Goal: Information Seeking & Learning: Learn about a topic

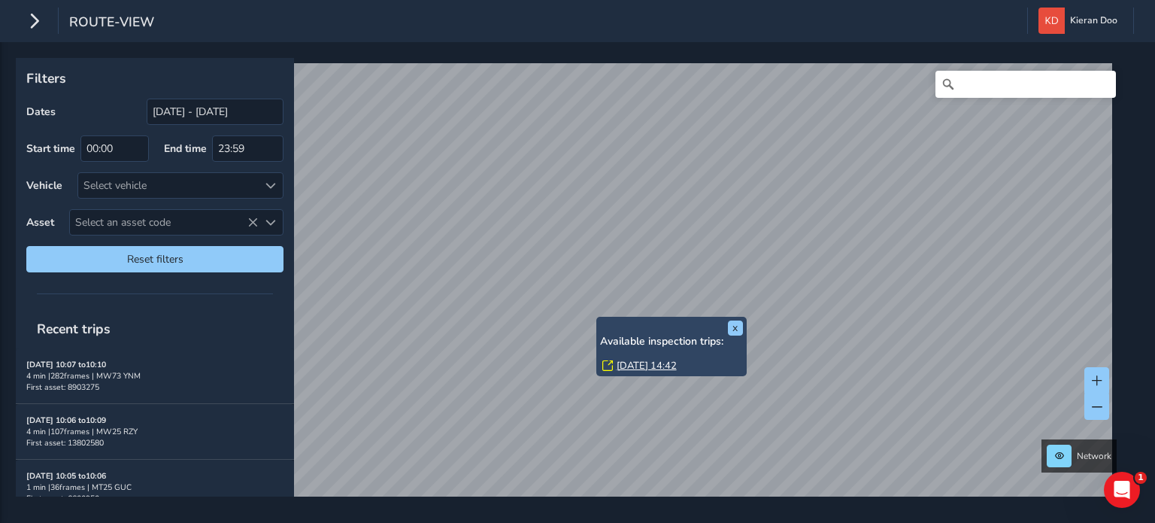
click at [633, 368] on link "[DATE] 14:42" at bounding box center [647, 366] width 60 height 14
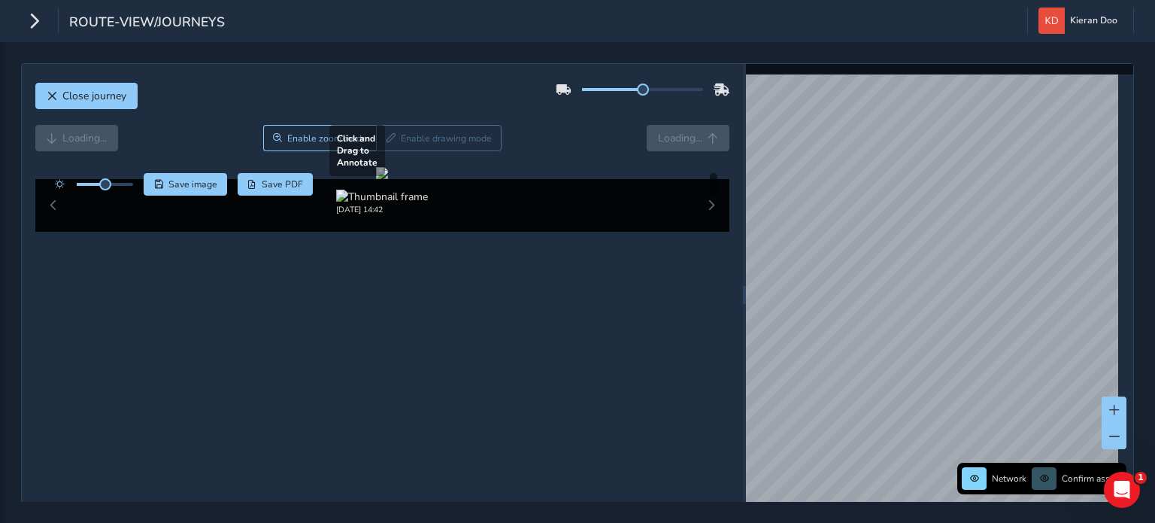
click at [388, 179] on div at bounding box center [382, 173] width 12 height 12
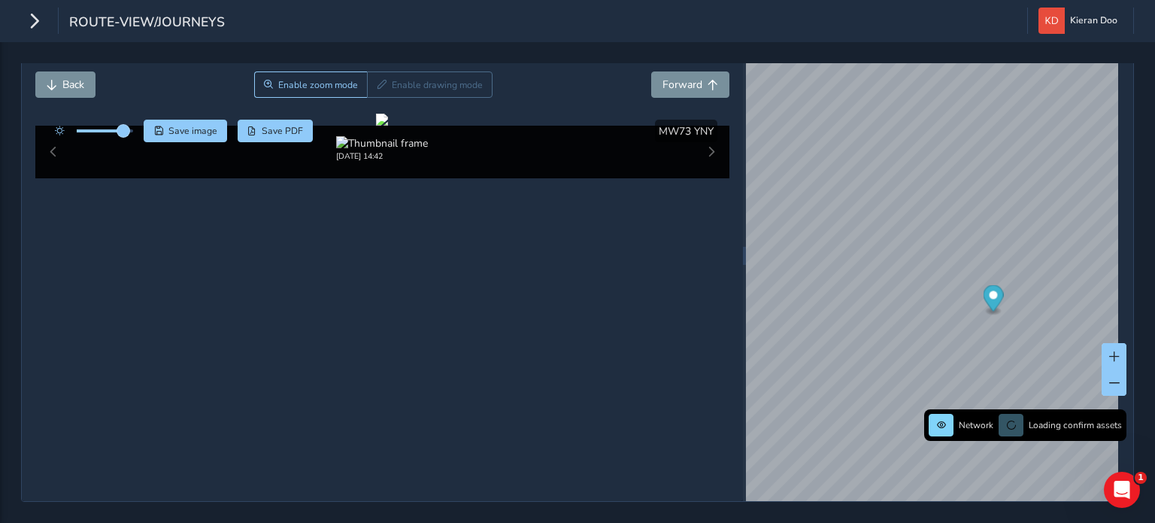
drag, startPoint x: 105, startPoint y: 108, endPoint x: 123, endPoint y: 114, distance: 19.0
click at [123, 125] on span at bounding box center [123, 131] width 12 height 12
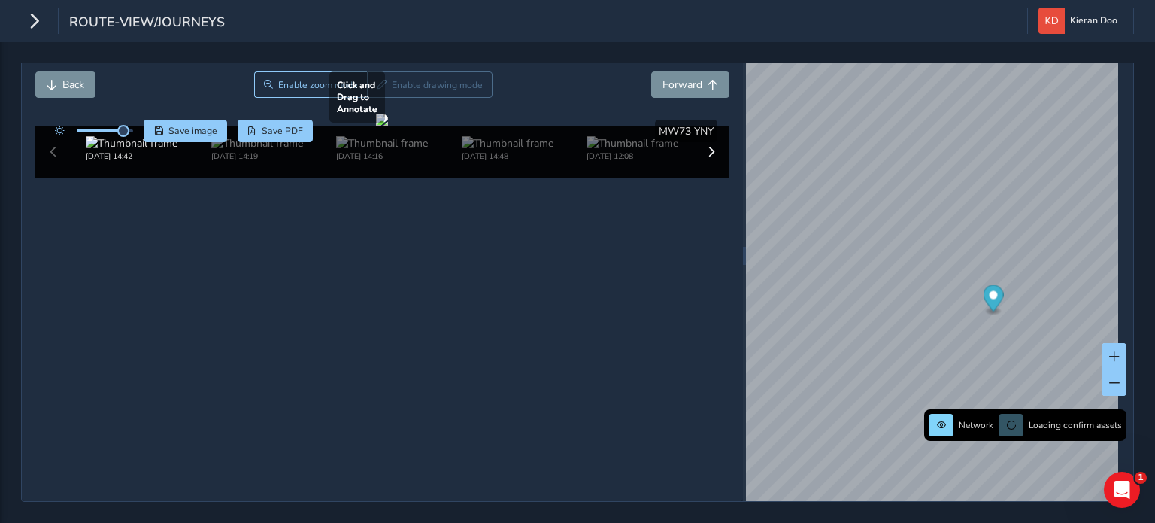
click at [376, 126] on div at bounding box center [382, 120] width 12 height 12
click at [388, 126] on div at bounding box center [382, 120] width 12 height 12
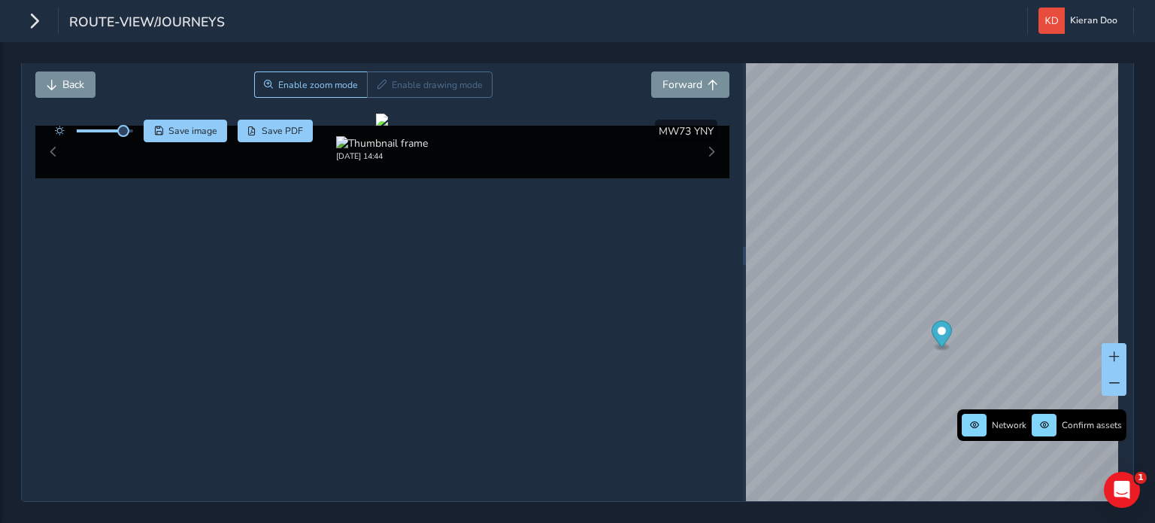
click at [973, 438] on div "x Description: RA2=1×2 footway surface disrupted by tree roots 5x1.8x25mm Type:…" at bounding box center [939, 256] width 387 height 490
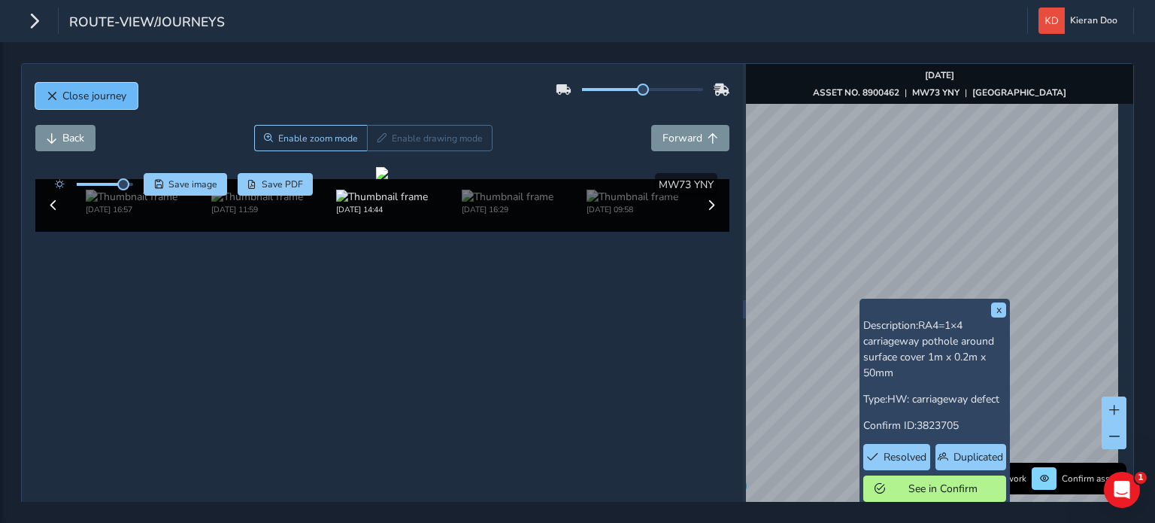
click at [102, 103] on button "Close journey" at bounding box center [86, 96] width 102 height 26
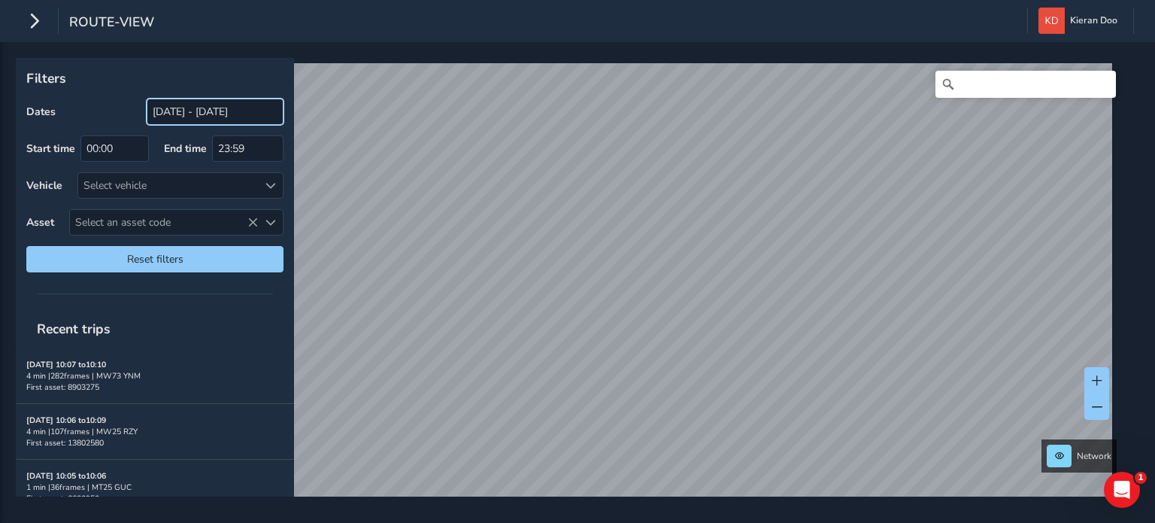
click at [180, 114] on input "[DATE] - [DATE]" at bounding box center [215, 111] width 137 height 26
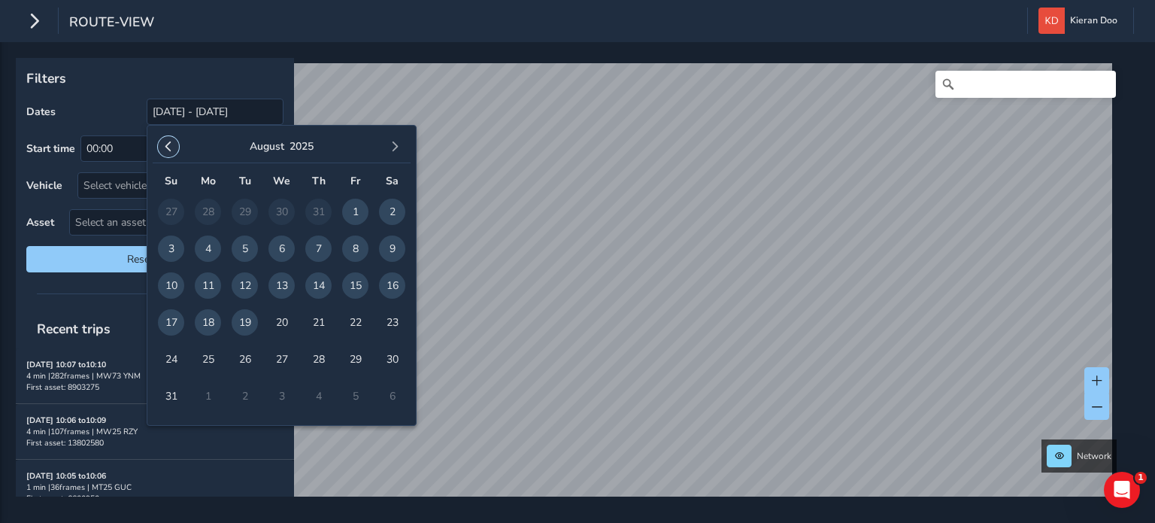
click at [163, 142] on span "button" at bounding box center [168, 146] width 11 height 11
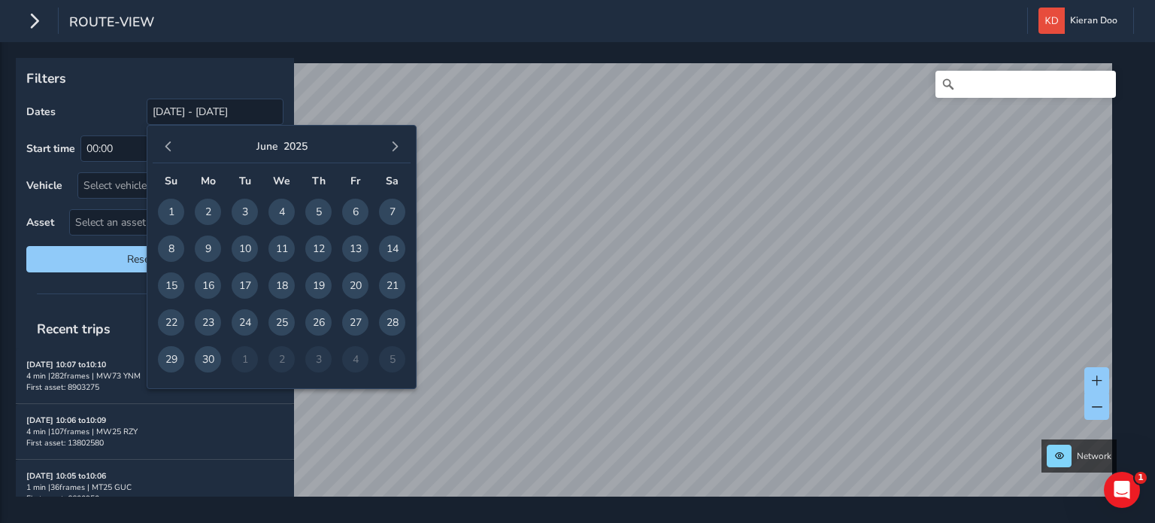
click at [163, 142] on span "button" at bounding box center [168, 146] width 11 height 11
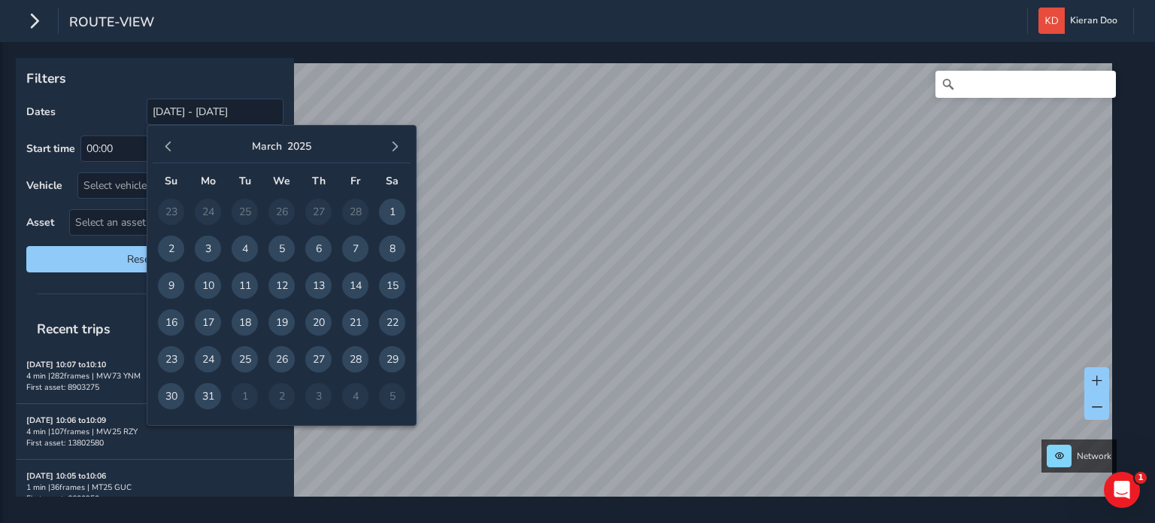
click at [163, 142] on span "button" at bounding box center [168, 146] width 11 height 11
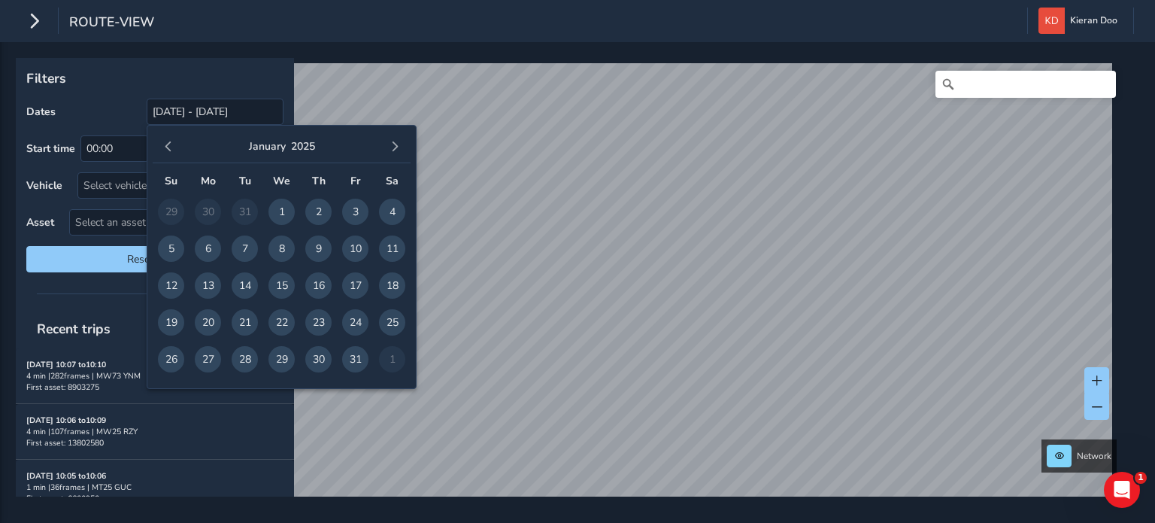
click at [163, 142] on span "button" at bounding box center [168, 146] width 11 height 11
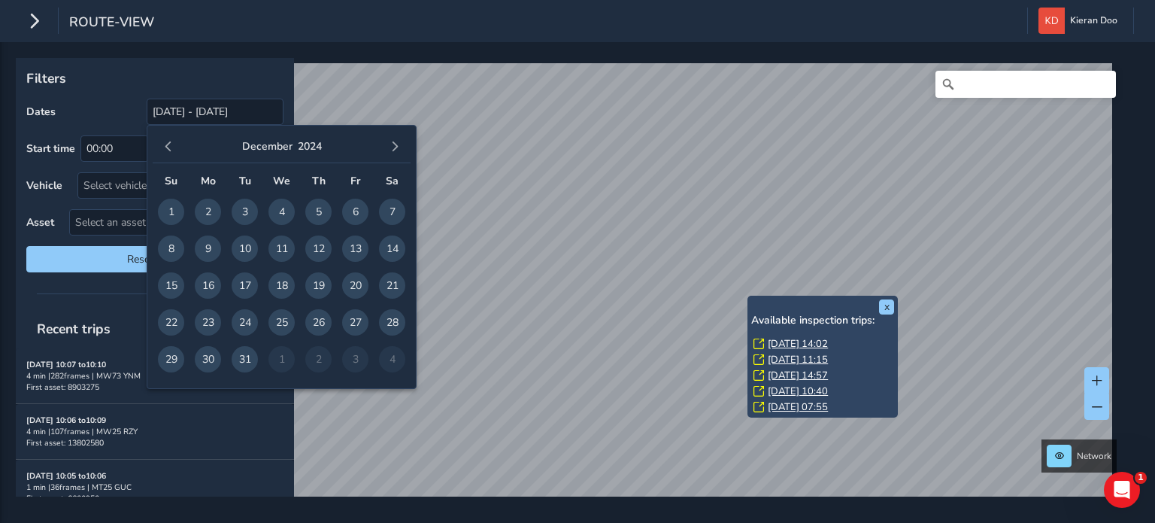
click at [773, 339] on link "[DATE] 14:02" at bounding box center [798, 344] width 60 height 14
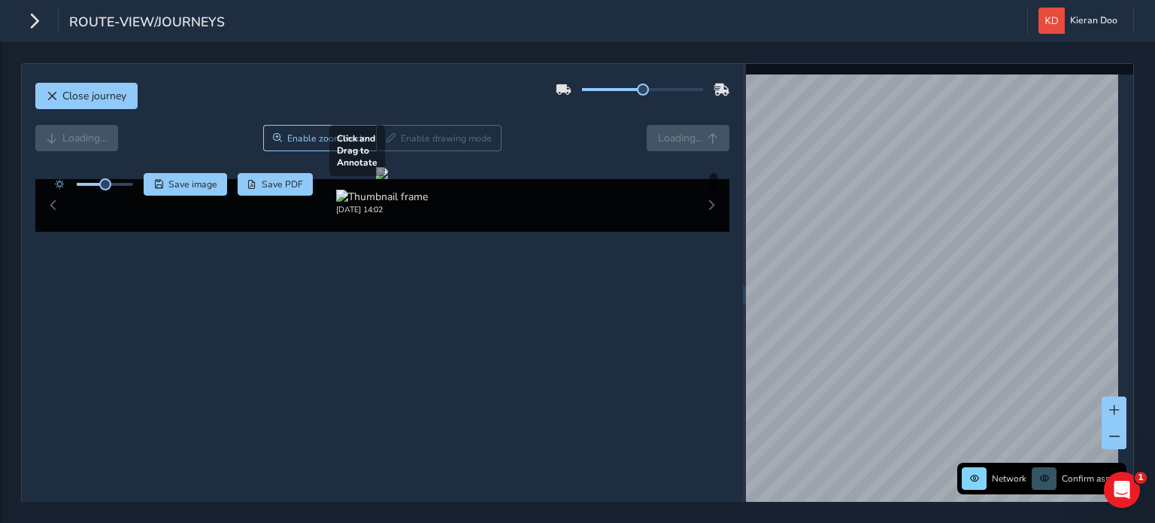
click at [388, 179] on div at bounding box center [382, 173] width 12 height 12
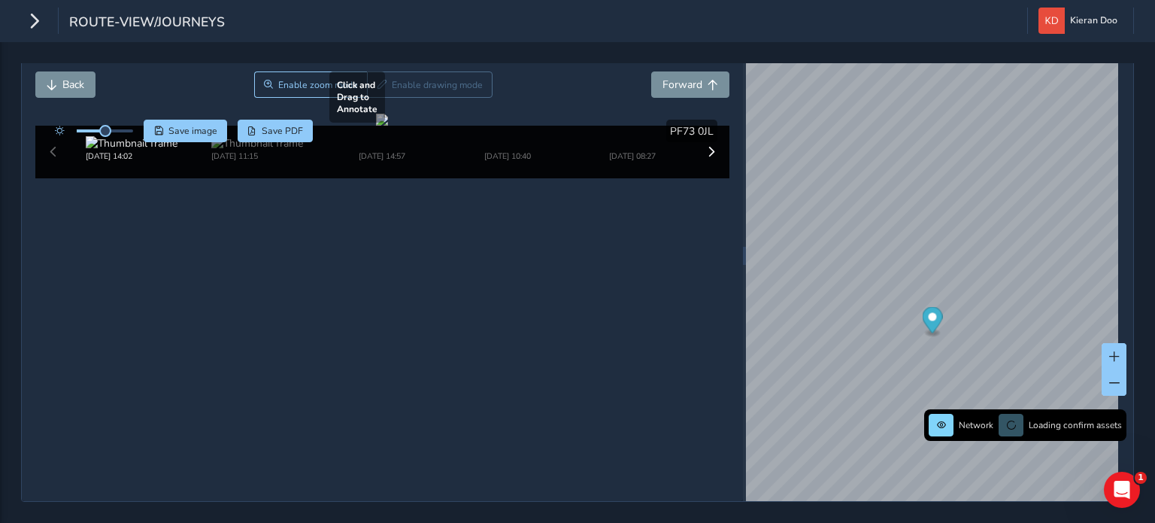
scroll to position [69, 0]
click at [388, 126] on div at bounding box center [382, 120] width 12 height 12
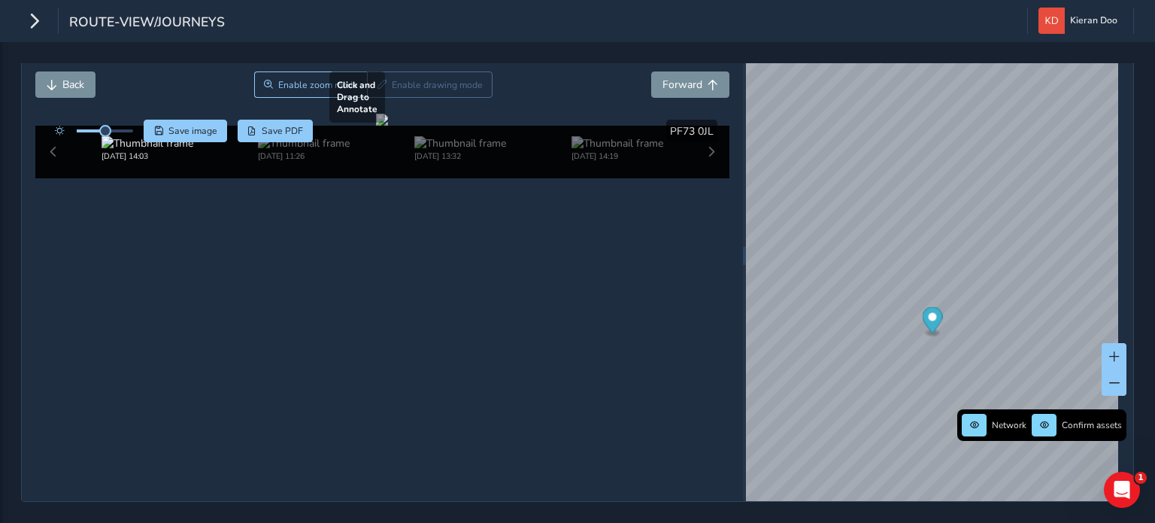
click at [388, 126] on div at bounding box center [382, 120] width 12 height 12
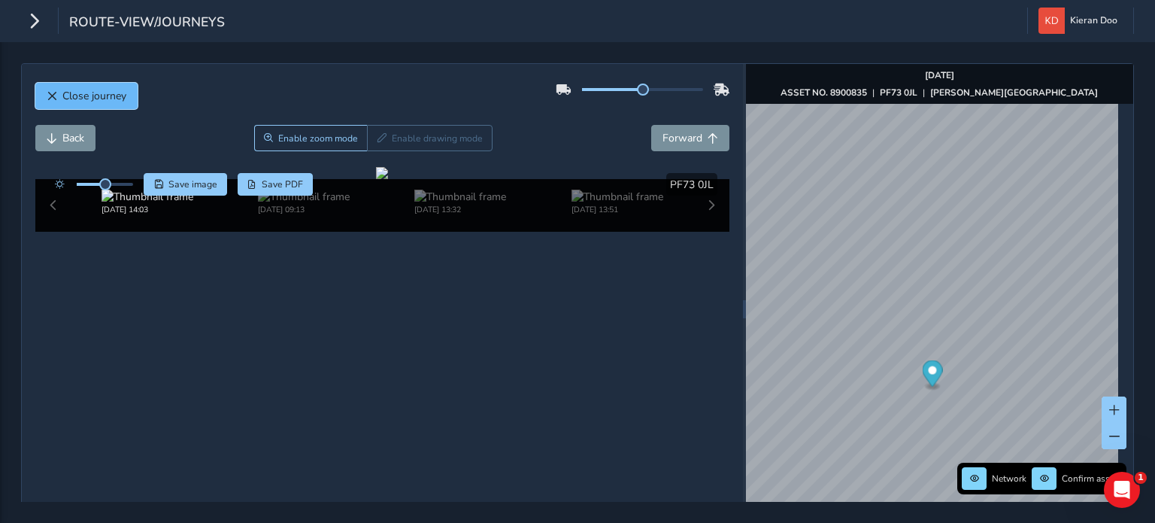
click at [67, 95] on span "Close journey" at bounding box center [94, 96] width 64 height 14
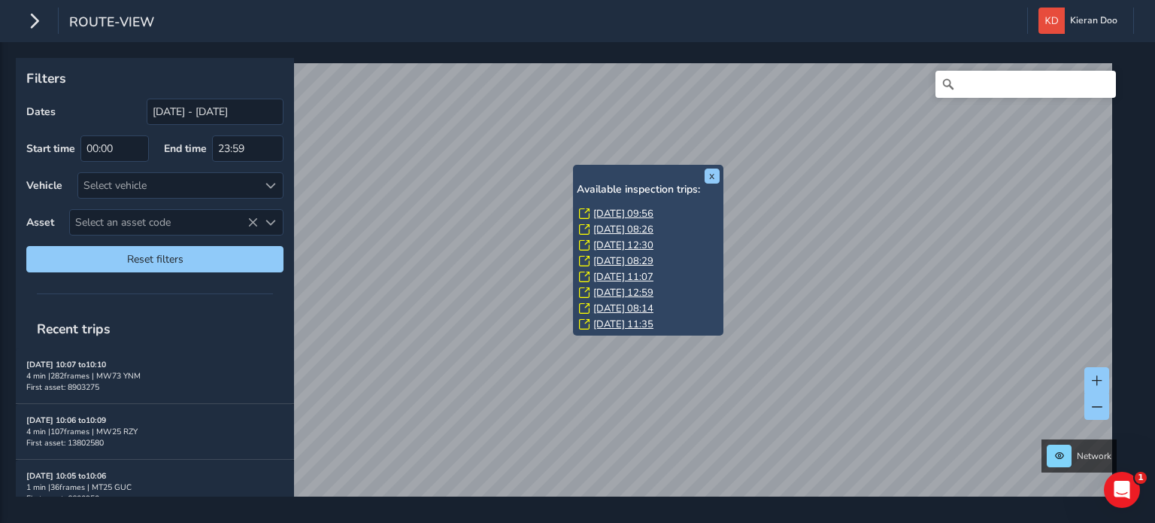
click at [614, 211] on link "[DATE] 09:56" at bounding box center [623, 214] width 60 height 14
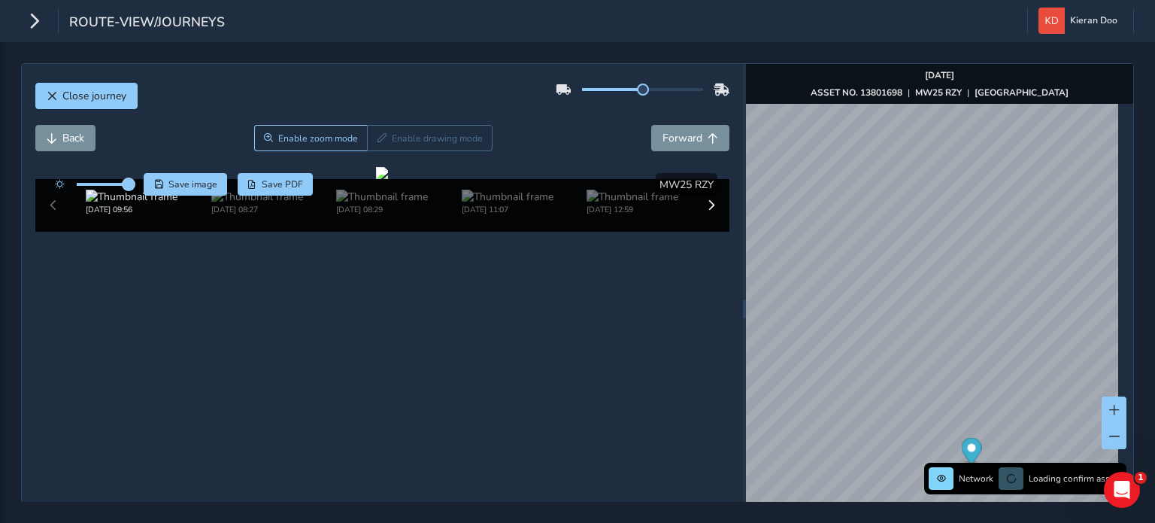
drag, startPoint x: 108, startPoint y: 178, endPoint x: 129, endPoint y: 186, distance: 22.6
click at [129, 186] on span at bounding box center [129, 184] width 12 height 12
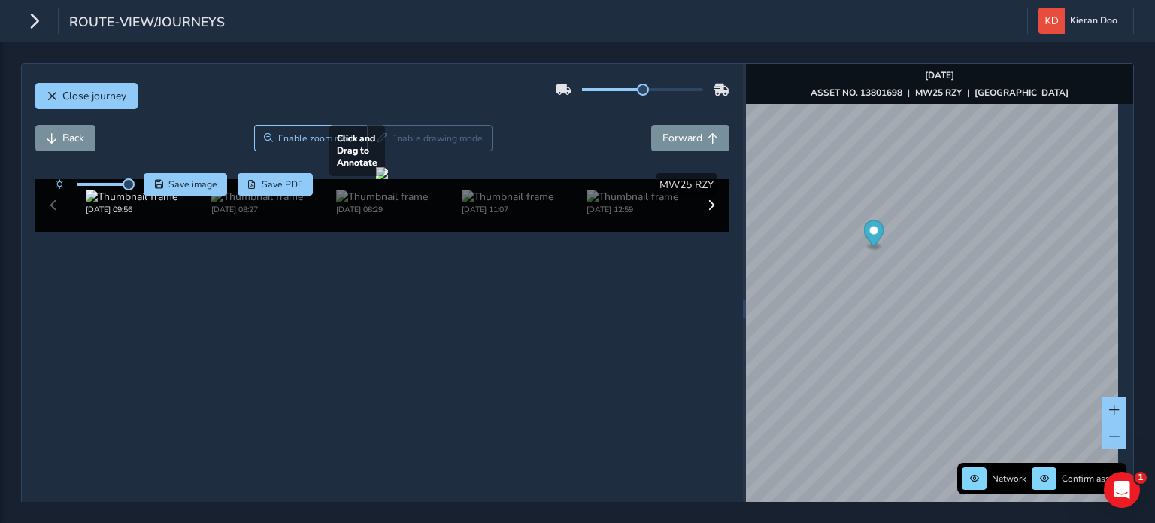
click at [388, 179] on div at bounding box center [382, 173] width 12 height 12
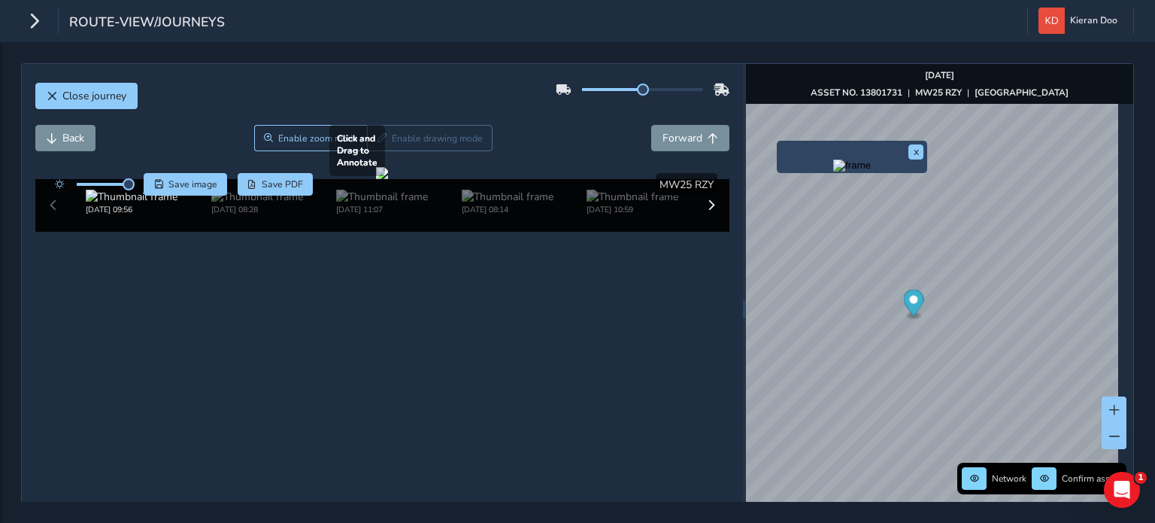
click at [388, 179] on div at bounding box center [382, 173] width 12 height 12
